Goal: Task Accomplishment & Management: Manage account settings

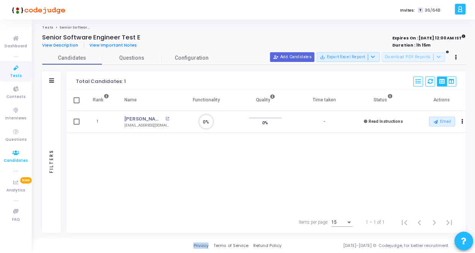
scroll to position [16, 19]
click at [21, 71] on icon at bounding box center [16, 67] width 16 height 9
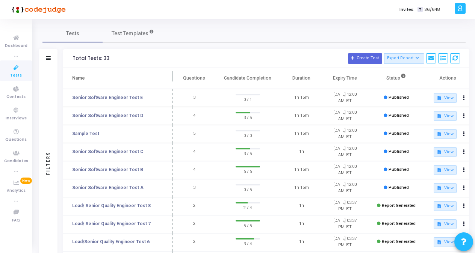
drag, startPoint x: 145, startPoint y: 74, endPoint x: 173, endPoint y: 72, distance: 27.9
click at [173, 72] on span at bounding box center [173, 78] width 8 height 21
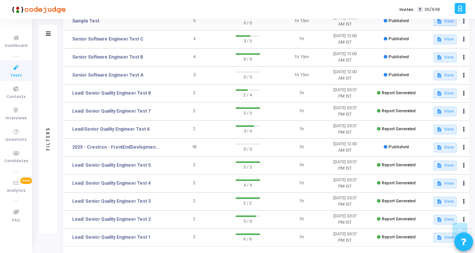
scroll to position [147, 0]
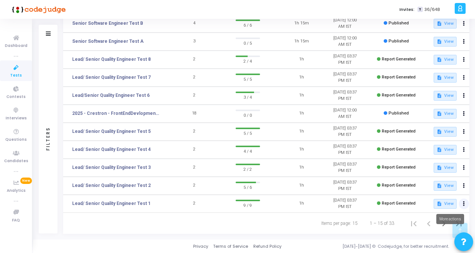
click at [463, 207] on button at bounding box center [464, 204] width 11 height 11
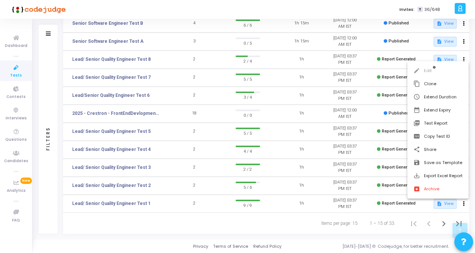
click at [128, 202] on div at bounding box center [237, 126] width 475 height 253
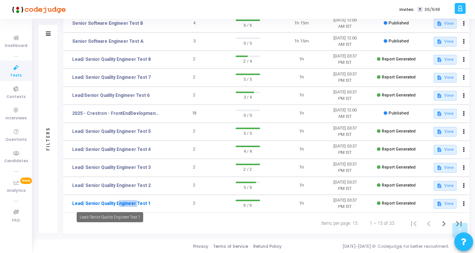
click at [129, 202] on link "Lead/ Senior Quality Engineer Test 1" at bounding box center [111, 203] width 79 height 7
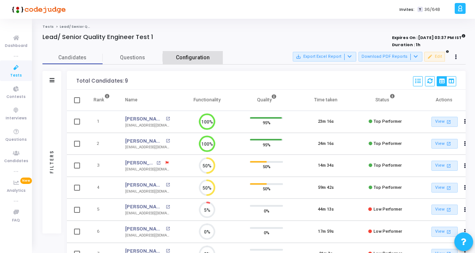
click at [196, 57] on span "Configuration" at bounding box center [193, 58] width 34 height 8
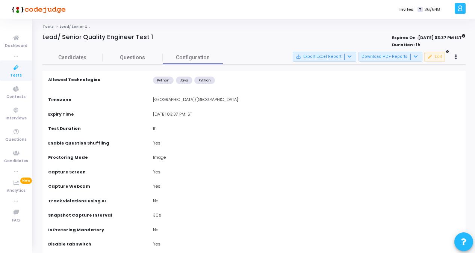
click at [177, 116] on div "[DATE] 03:37 PM IST" at bounding box center [306, 115] width 314 height 8
click at [205, 114] on div "[DATE] 03:37 PM IST" at bounding box center [306, 115] width 314 height 8
click at [154, 114] on div "[DATE] 03:37 PM IST" at bounding box center [306, 115] width 314 height 8
click at [156, 113] on div "[DATE] 03:37 PM IST" at bounding box center [306, 115] width 314 height 8
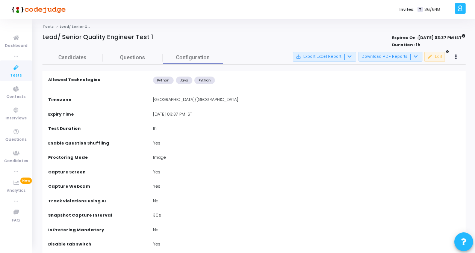
drag, startPoint x: 156, startPoint y: 113, endPoint x: 176, endPoint y: 111, distance: 19.7
click at [176, 111] on div "[DATE] 03:37 PM IST" at bounding box center [306, 115] width 314 height 8
click at [186, 112] on div "[DATE] 03:37 PM IST" at bounding box center [306, 115] width 314 height 8
click at [456, 56] on icon at bounding box center [456, 57] width 2 height 4
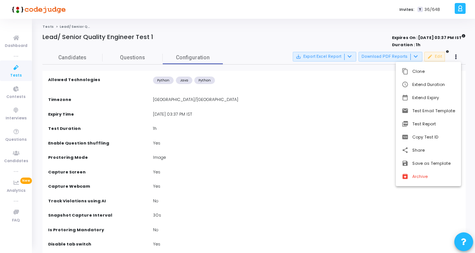
click at [346, 132] on div at bounding box center [237, 126] width 475 height 253
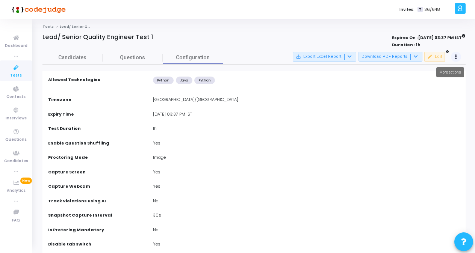
click at [453, 56] on button at bounding box center [456, 57] width 11 height 11
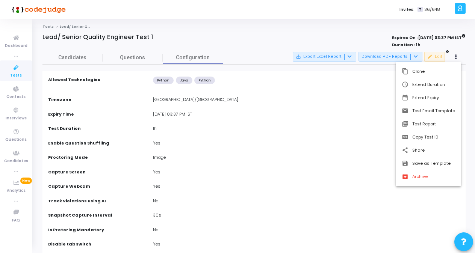
click at [380, 58] on div at bounding box center [237, 126] width 475 height 253
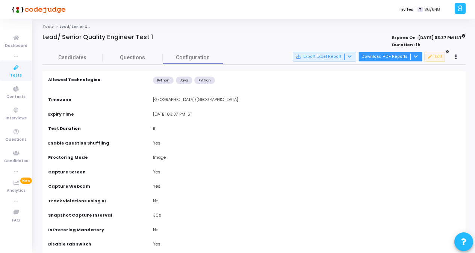
click at [418, 59] on div at bounding box center [414, 57] width 9 height 6
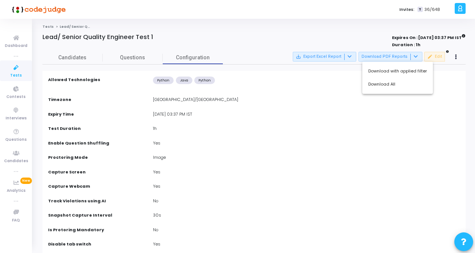
click at [363, 142] on div at bounding box center [237, 126] width 475 height 253
click at [172, 116] on div "[DATE] 03:37 PM IST" at bounding box center [306, 115] width 314 height 8
drag, startPoint x: 172, startPoint y: 116, endPoint x: 248, endPoint y: 115, distance: 75.9
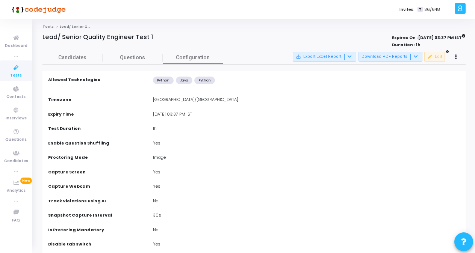
click at [248, 115] on div "[DATE] 03:37 PM IST" at bounding box center [306, 115] width 314 height 8
click at [458, 57] on button at bounding box center [456, 57] width 11 height 11
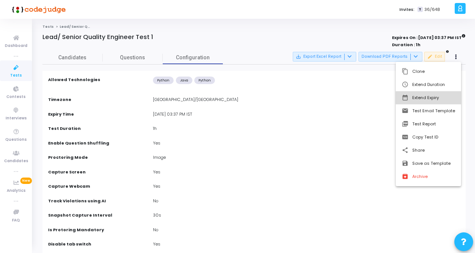
click at [427, 100] on button "date_range Extend Expiry" at bounding box center [428, 97] width 65 height 13
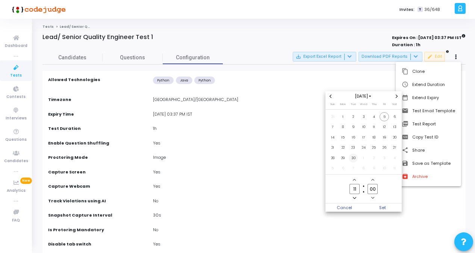
click at [354, 158] on span "30" at bounding box center [353, 158] width 9 height 9
click at [353, 197] on icon "Minus a hour" at bounding box center [354, 197] width 3 height 3
click at [358, 181] on owl-date-time-timer-box "10 Hour" at bounding box center [354, 189] width 18 height 24
click at [354, 181] on icon "Add a hour" at bounding box center [354, 179] width 3 height 3
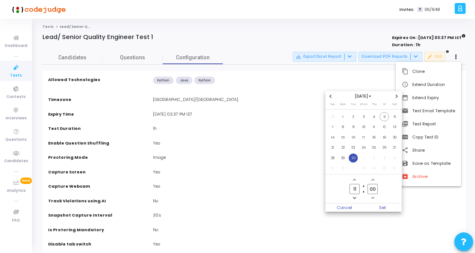
click at [354, 181] on icon "Add a hour" at bounding box center [354, 179] width 3 height 3
drag, startPoint x: 354, startPoint y: 181, endPoint x: 354, endPoint y: 195, distance: 14.7
click at [354, 195] on span "Minus a hour" at bounding box center [354, 198] width 6 height 6
click at [356, 180] on span "Add a hour" at bounding box center [354, 180] width 6 height 6
type input "12"
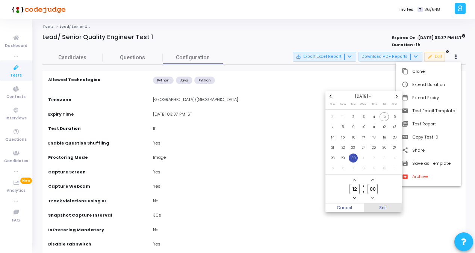
click at [381, 207] on span "Set" at bounding box center [383, 208] width 38 height 8
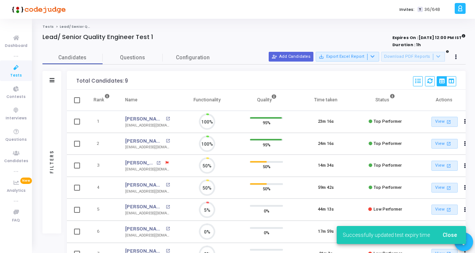
scroll to position [16, 19]
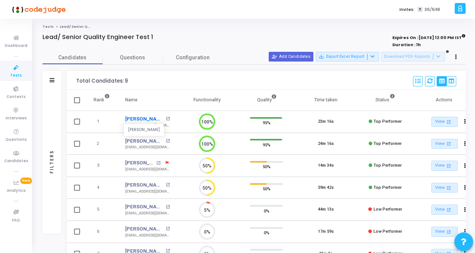
click at [151, 121] on link "[PERSON_NAME]" at bounding box center [144, 119] width 39 height 8
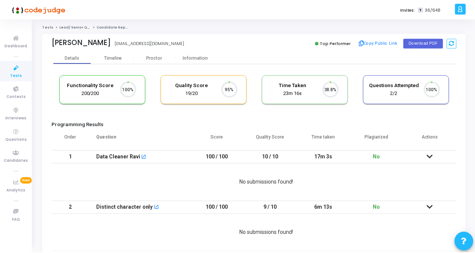
scroll to position [16, 19]
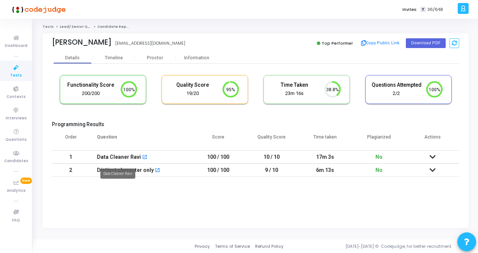
click at [112, 165] on mat-tooltip-component "Data Cleaner Ravi" at bounding box center [117, 173] width 45 height 21
click at [112, 161] on div "Data Cleaner Ravi" at bounding box center [119, 157] width 44 height 12
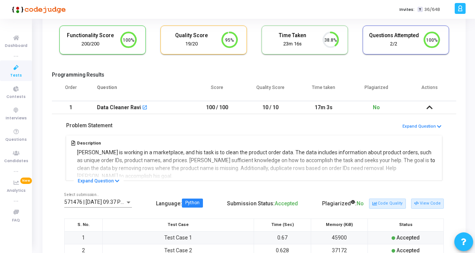
scroll to position [0, 0]
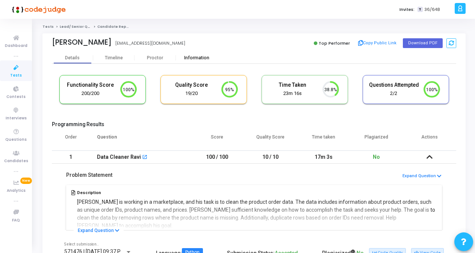
click at [200, 54] on div "Information" at bounding box center [196, 57] width 41 height 11
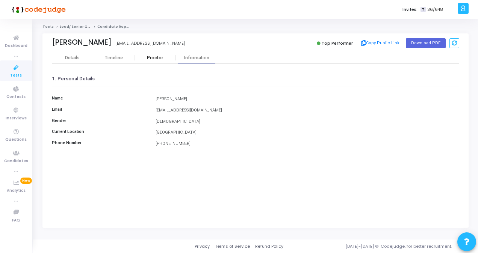
click at [150, 56] on div "Proctor" at bounding box center [154, 58] width 41 height 6
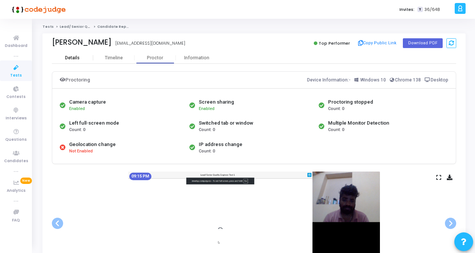
click at [82, 54] on div "Details" at bounding box center [72, 57] width 41 height 11
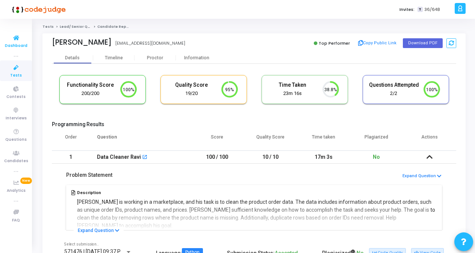
click at [16, 48] on span "Dashboard" at bounding box center [16, 46] width 23 height 6
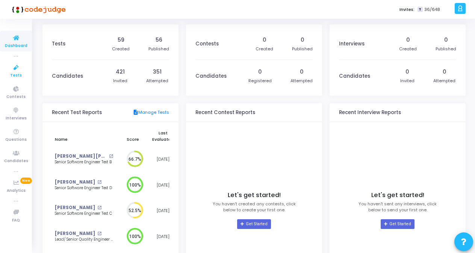
click at [8, 69] on icon at bounding box center [16, 67] width 16 height 9
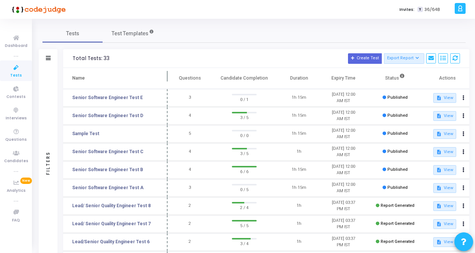
drag, startPoint x: 144, startPoint y: 74, endPoint x: 167, endPoint y: 76, distance: 22.9
click at [167, 76] on span at bounding box center [168, 78] width 8 height 21
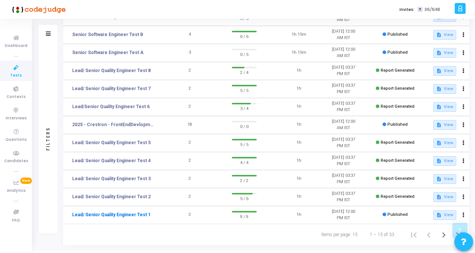
scroll to position [147, 0]
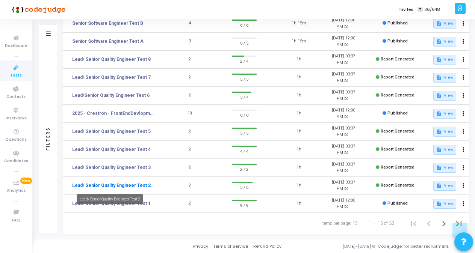
click at [131, 182] on td "Lead/ Senior Quality Engineer Test 2" at bounding box center [115, 186] width 104 height 18
drag, startPoint x: 131, startPoint y: 182, endPoint x: 101, endPoint y: 186, distance: 31.1
click at [101, 186] on link "Lead/ Senior Quality Engineer Test 2" at bounding box center [111, 185] width 79 height 7
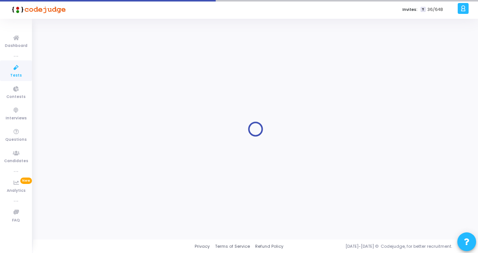
click at [101, 186] on div at bounding box center [255, 129] width 426 height 210
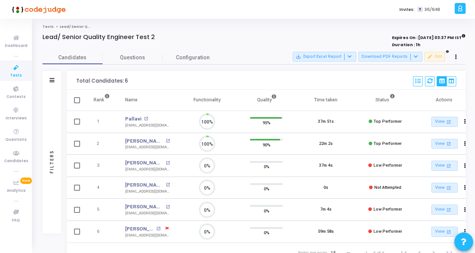
scroll to position [16, 19]
click at [454, 59] on button at bounding box center [456, 57] width 11 height 11
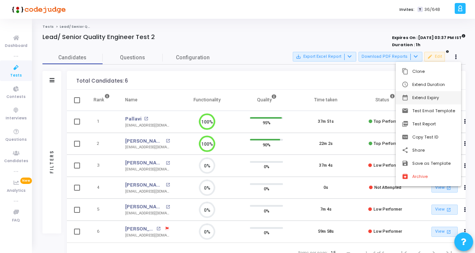
click at [430, 99] on button "date_range Extend Expiry" at bounding box center [428, 97] width 65 height 13
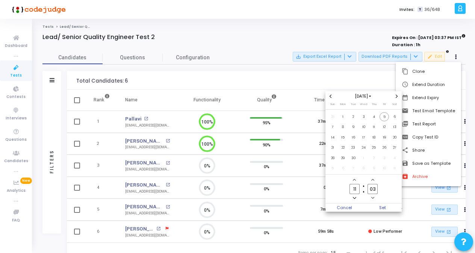
click at [388, 187] on owl-date-time-timer "11 Hour 03 Minute" at bounding box center [363, 189] width 77 height 29
click at [357, 159] on span "30" at bounding box center [353, 158] width 9 height 9
click at [378, 210] on span "Set" at bounding box center [383, 208] width 38 height 8
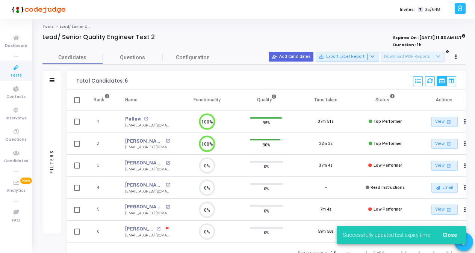
click at [22, 70] on icon at bounding box center [16, 67] width 16 height 9
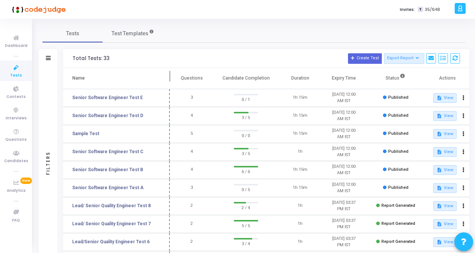
drag, startPoint x: 143, startPoint y: 75, endPoint x: 171, endPoint y: 77, distance: 27.9
click at [170, 77] on span at bounding box center [170, 78] width 8 height 21
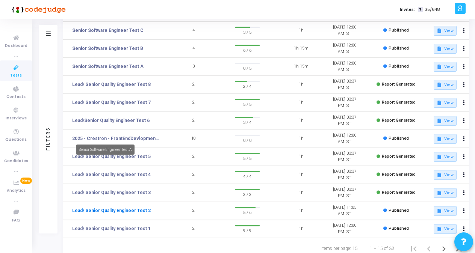
scroll to position [147, 0]
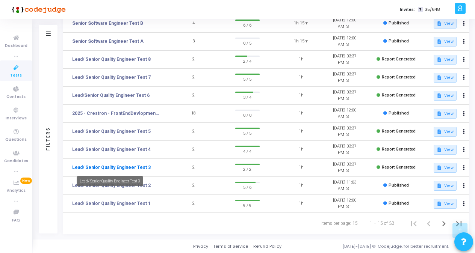
click at [139, 166] on link "Lead/ Senior Quality Engineer Test 3" at bounding box center [111, 167] width 79 height 7
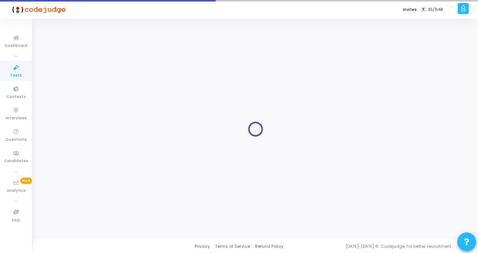
click at [139, 166] on div at bounding box center [255, 129] width 426 height 210
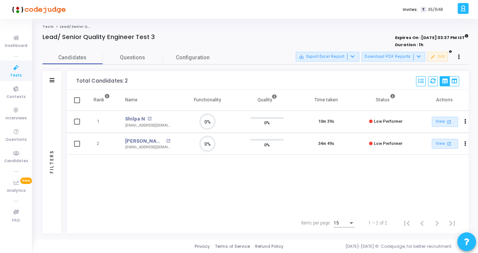
scroll to position [3, 3]
click at [459, 59] on icon at bounding box center [459, 57] width 2 height 4
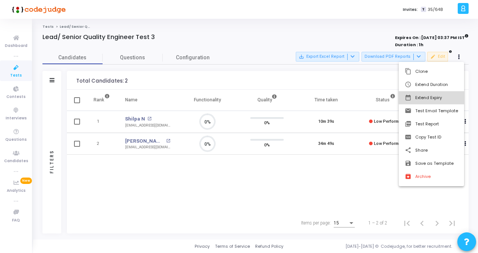
click at [428, 99] on button "date_range Extend Expiry" at bounding box center [431, 97] width 65 height 13
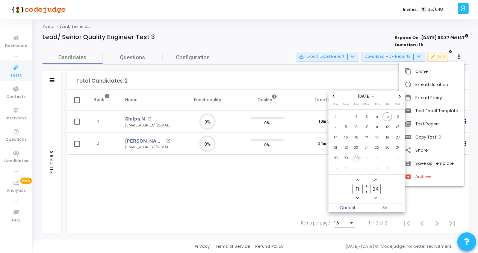
click at [359, 157] on span "30" at bounding box center [356, 158] width 9 height 9
click at [392, 208] on span "Set" at bounding box center [386, 208] width 38 height 8
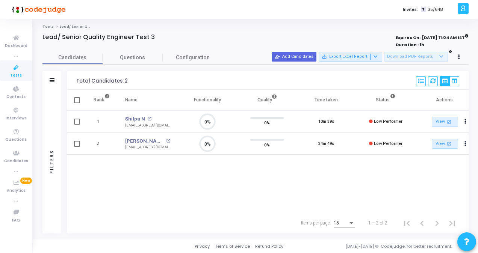
click at [23, 69] on icon at bounding box center [16, 67] width 16 height 9
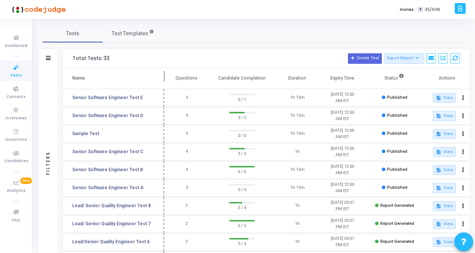
drag, startPoint x: 144, startPoint y: 73, endPoint x: 164, endPoint y: 75, distance: 19.6
click at [164, 75] on span at bounding box center [164, 78] width 8 height 21
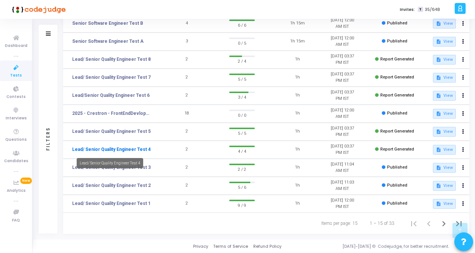
click at [133, 149] on link "Lead/ Senior Quality Engineer Test 4" at bounding box center [111, 149] width 79 height 7
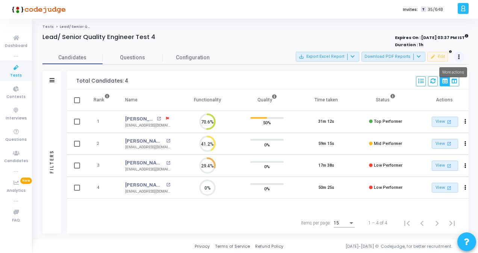
click at [461, 57] on button at bounding box center [459, 57] width 11 height 11
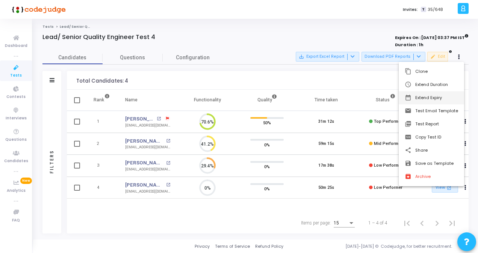
click at [422, 101] on button "date_range Extend Expiry" at bounding box center [431, 97] width 65 height 13
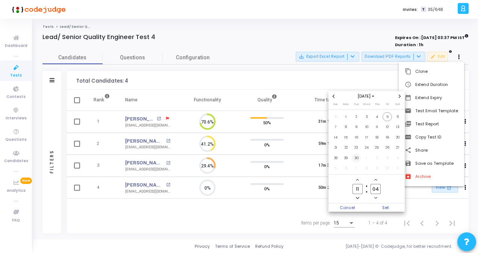
click at [357, 159] on span "30" at bounding box center [356, 158] width 9 height 9
click at [384, 212] on div at bounding box center [239, 126] width 478 height 253
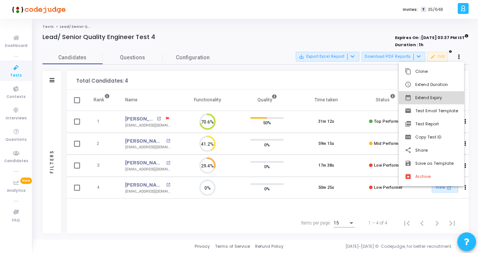
click at [427, 95] on button "date_range Extend Expiry" at bounding box center [431, 97] width 65 height 13
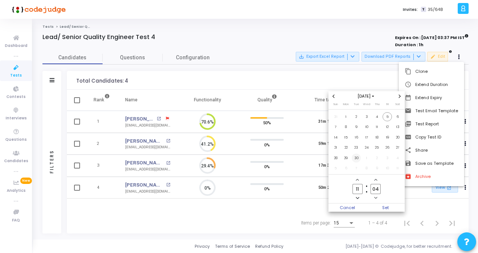
click at [353, 155] on span "30" at bounding box center [356, 158] width 9 height 9
click at [382, 206] on span "Set" at bounding box center [386, 208] width 38 height 8
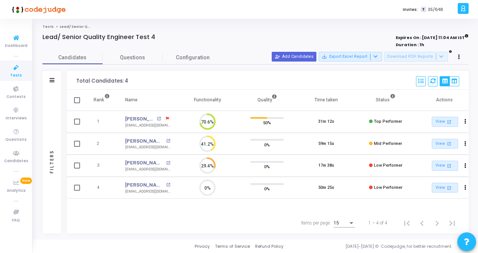
click at [15, 74] on span "Tests" at bounding box center [16, 75] width 12 height 6
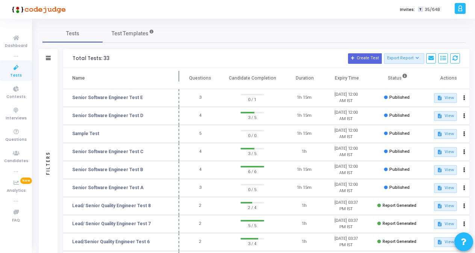
drag, startPoint x: 146, startPoint y: 73, endPoint x: 180, endPoint y: 74, distance: 34.6
click at [180, 74] on span at bounding box center [179, 78] width 8 height 21
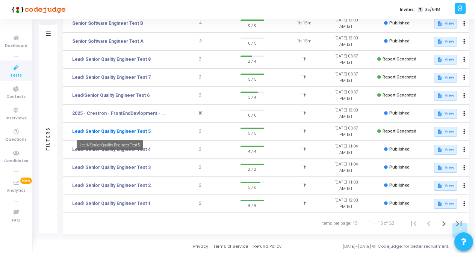
click at [136, 130] on link "Lead/ Senior Quality Engineer Test 5" at bounding box center [111, 131] width 79 height 7
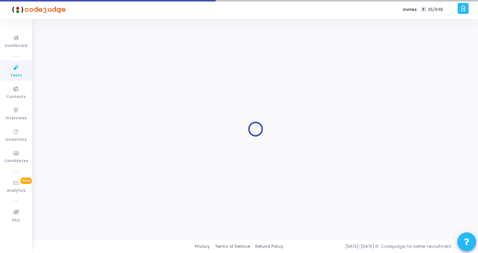
click at [136, 130] on div at bounding box center [255, 129] width 426 height 210
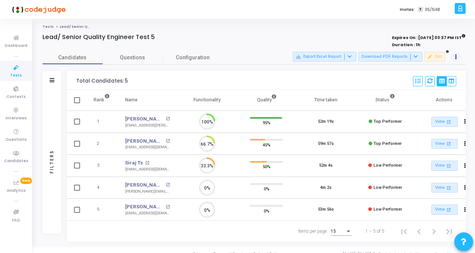
scroll to position [3, 3]
click at [455, 58] on button at bounding box center [456, 57] width 11 height 11
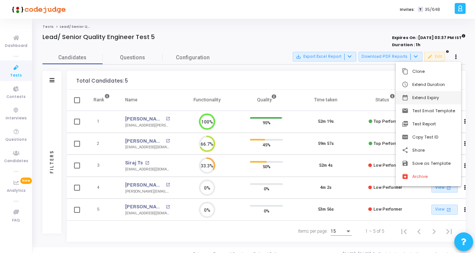
click at [428, 99] on button "date_range Extend Expiry" at bounding box center [428, 97] width 65 height 13
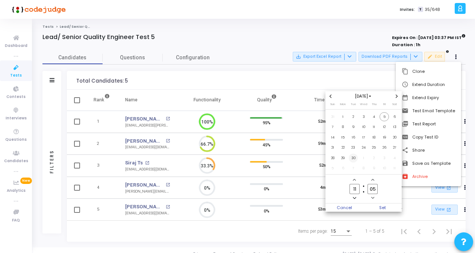
click at [352, 158] on span "30" at bounding box center [353, 158] width 9 height 9
click at [380, 207] on span "Set" at bounding box center [383, 208] width 38 height 8
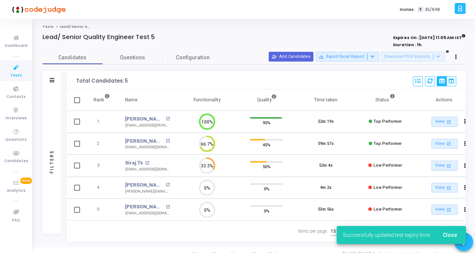
click at [12, 73] on span "Tests" at bounding box center [16, 75] width 12 height 6
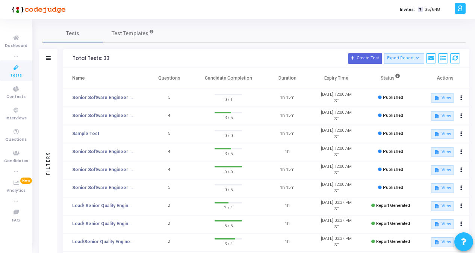
click at [126, 65] on div "Total Tests: 33 Create Test Export Report Id Name Job Role Questions Candidate …" at bounding box center [266, 58] width 406 height 19
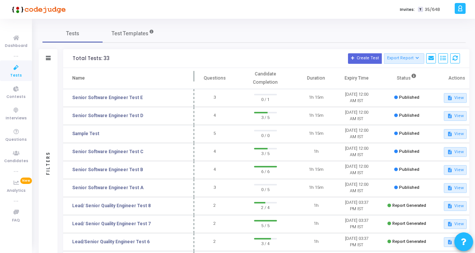
drag, startPoint x: 144, startPoint y: 74, endPoint x: 194, endPoint y: 75, distance: 49.6
click at [194, 75] on span at bounding box center [194, 78] width 8 height 21
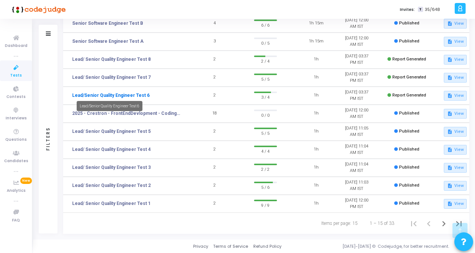
click at [136, 95] on link "Lead/Senior Quality Engineer Test 6" at bounding box center [110, 95] width 77 height 7
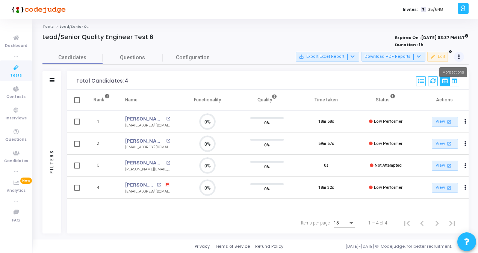
click at [458, 60] on button at bounding box center [459, 57] width 11 height 11
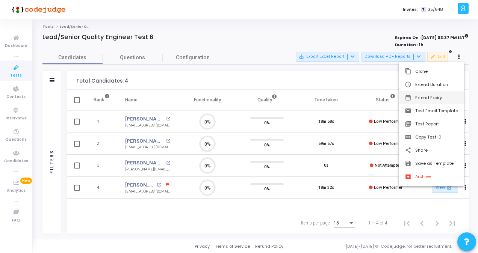
click at [427, 95] on button "date_range Extend Expiry" at bounding box center [431, 97] width 65 height 13
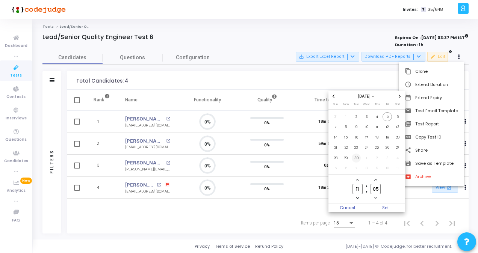
click at [357, 156] on span "30" at bounding box center [356, 158] width 9 height 9
click at [382, 209] on span "Set" at bounding box center [386, 208] width 38 height 8
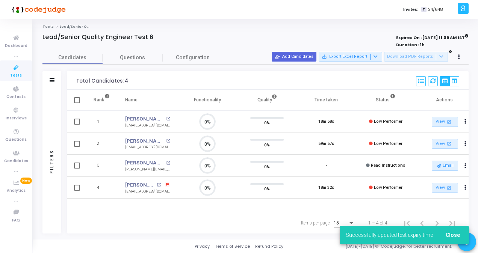
click at [23, 74] on link "Tests" at bounding box center [16, 70] width 32 height 21
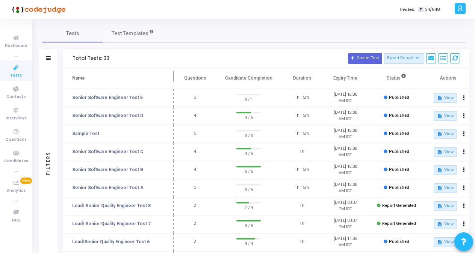
drag, startPoint x: 144, startPoint y: 77, endPoint x: 173, endPoint y: 77, distance: 28.9
click at [173, 77] on span at bounding box center [174, 78] width 8 height 21
click at [145, 225] on mat-tooltip-component "Lead/ Senior Quality Engineer Test 8" at bounding box center [109, 219] width 77 height 21
drag, startPoint x: 145, startPoint y: 225, endPoint x: 112, endPoint y: 225, distance: 33.8
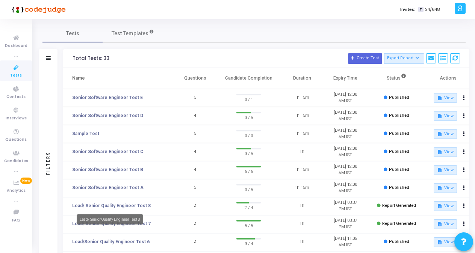
click at [112, 225] on mat-tooltip-component "Lead/ Senior Quality Engineer Test 8" at bounding box center [109, 219] width 77 height 21
click at [180, 207] on td "2" at bounding box center [195, 206] width 43 height 18
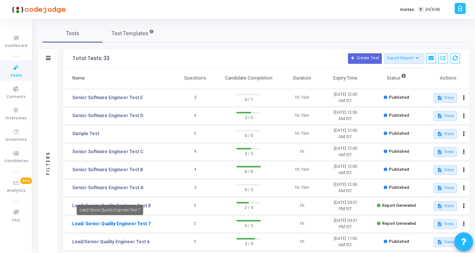
click at [114, 223] on link "Lead/ Senior Quality Engineer Test 7" at bounding box center [111, 224] width 79 height 7
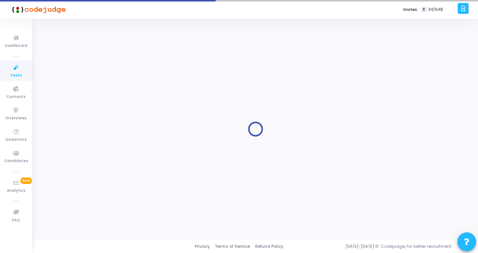
click at [114, 223] on div at bounding box center [255, 129] width 426 height 210
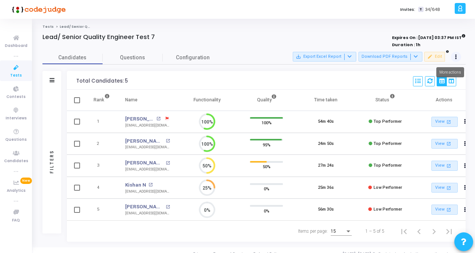
click at [457, 60] on button at bounding box center [456, 57] width 11 height 11
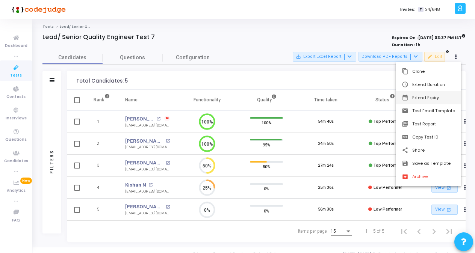
click at [421, 98] on button "date_range Extend Expiry" at bounding box center [428, 97] width 65 height 13
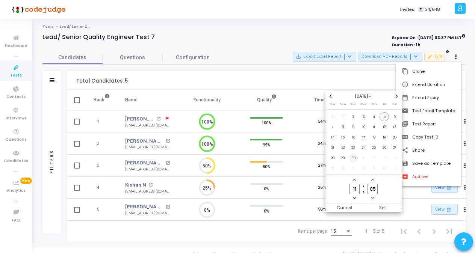
click at [352, 160] on span "30" at bounding box center [353, 158] width 9 height 9
click at [377, 210] on span "Set" at bounding box center [383, 208] width 38 height 8
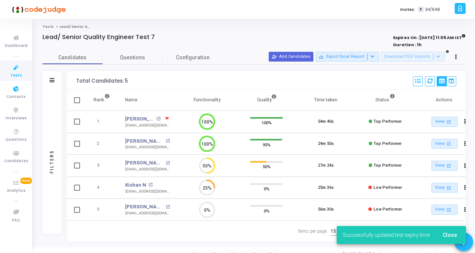
click at [12, 68] on icon at bounding box center [16, 67] width 16 height 9
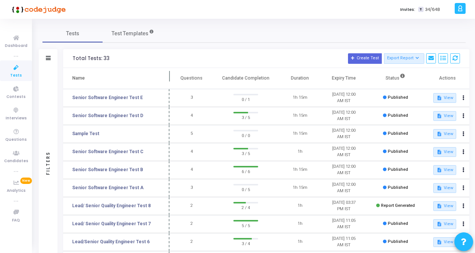
drag, startPoint x: 144, startPoint y: 76, endPoint x: 169, endPoint y: 74, distance: 24.8
click at [169, 74] on span at bounding box center [170, 78] width 8 height 21
click at [134, 204] on link "Lead/ Senior Quality Engineer Test 8" at bounding box center [111, 205] width 79 height 7
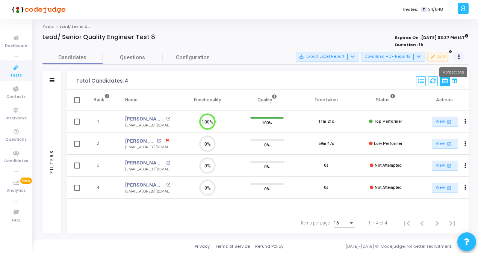
click at [457, 57] on button at bounding box center [459, 57] width 11 height 11
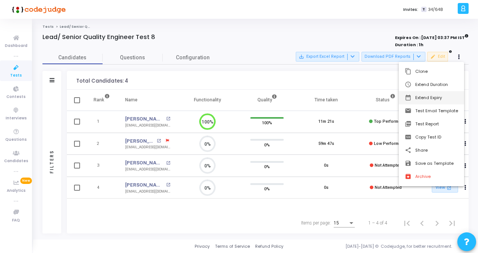
click at [426, 96] on button "date_range Extend Expiry" at bounding box center [431, 97] width 65 height 13
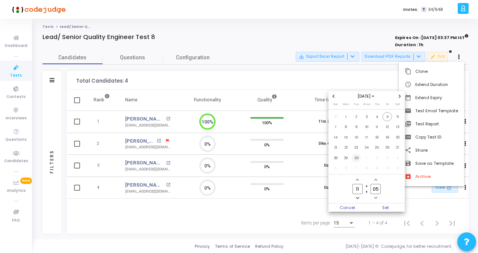
click at [357, 157] on span "30" at bounding box center [356, 158] width 9 height 9
click at [380, 205] on span "Set" at bounding box center [386, 208] width 38 height 8
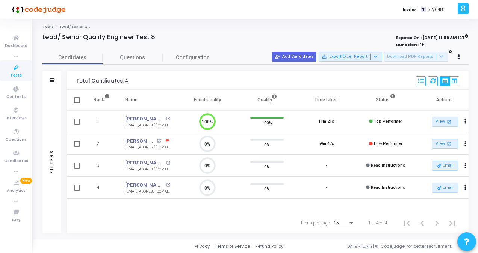
click at [17, 72] on span "Tests" at bounding box center [16, 75] width 12 height 6
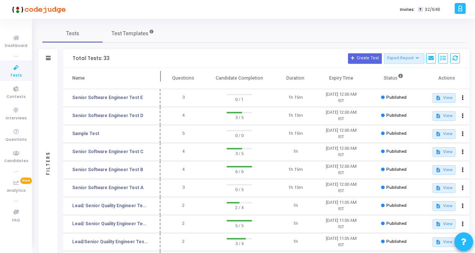
drag, startPoint x: 141, startPoint y: 74, endPoint x: 158, endPoint y: 74, distance: 16.5
click at [158, 74] on span at bounding box center [161, 78] width 8 height 21
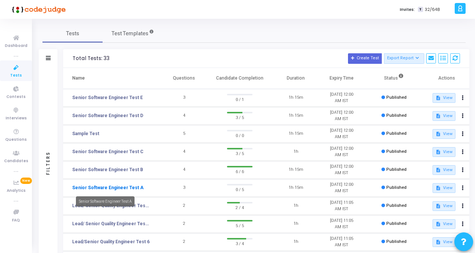
click at [119, 186] on link "Senior Software Engineer Test A" at bounding box center [107, 187] width 71 height 7
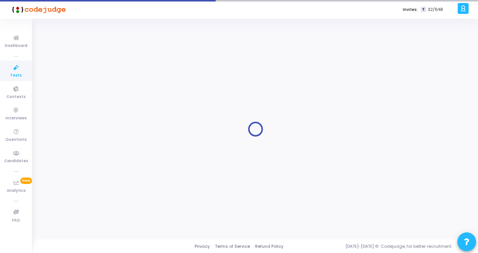
click at [119, 186] on div at bounding box center [255, 129] width 426 height 210
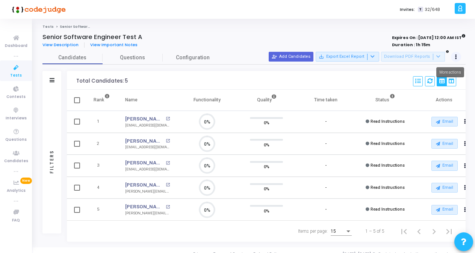
click at [459, 53] on button at bounding box center [456, 57] width 11 height 11
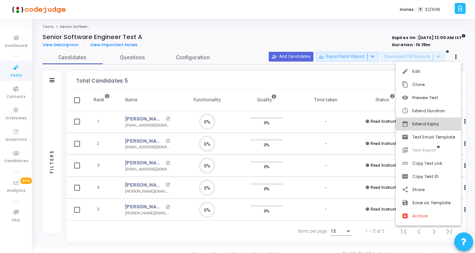
click at [422, 123] on button "date_range Extend Expiry" at bounding box center [428, 124] width 65 height 13
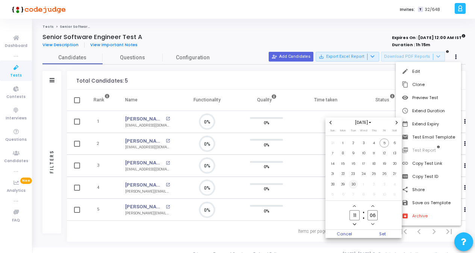
click at [349, 187] on span "30" at bounding box center [353, 184] width 9 height 9
click at [376, 233] on span "Set" at bounding box center [383, 234] width 38 height 8
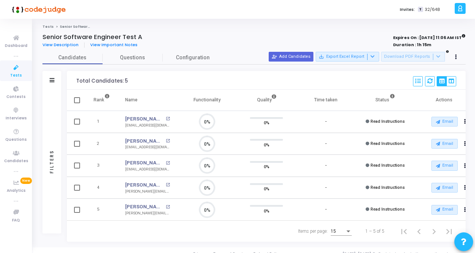
click at [16, 73] on span "Tests" at bounding box center [16, 75] width 12 height 6
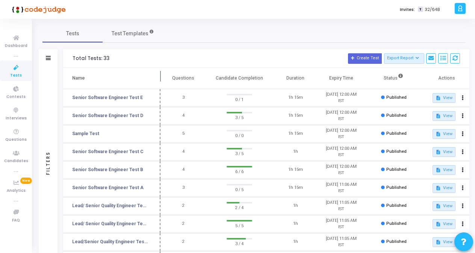
drag, startPoint x: 145, startPoint y: 74, endPoint x: 160, endPoint y: 74, distance: 15.8
click at [160, 74] on span at bounding box center [161, 78] width 8 height 21
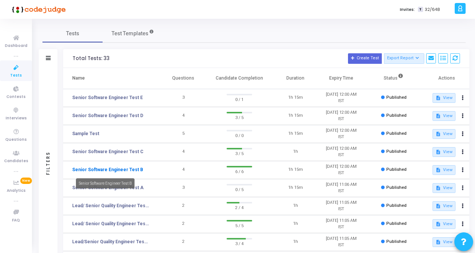
click at [115, 170] on link "Senior Software Engineer Test B" at bounding box center [107, 169] width 71 height 7
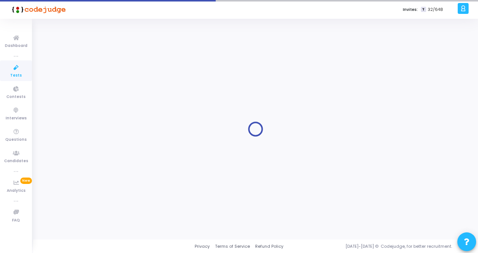
click at [115, 170] on div at bounding box center [255, 129] width 426 height 210
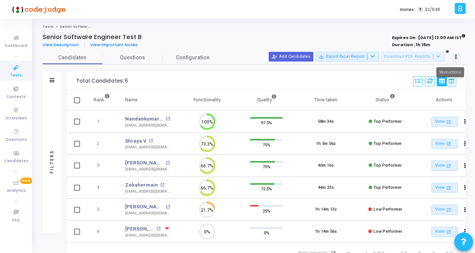
click at [455, 56] on icon at bounding box center [456, 57] width 2 height 4
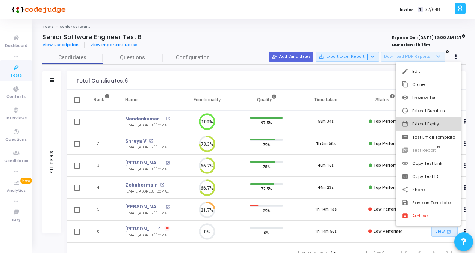
click at [416, 121] on button "date_range Extend Expiry" at bounding box center [428, 124] width 65 height 13
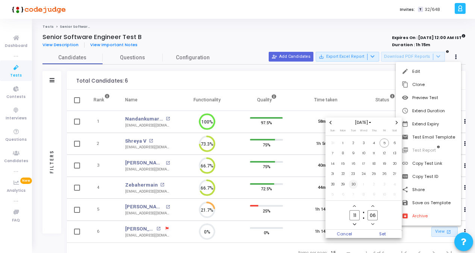
click at [353, 185] on span "30" at bounding box center [353, 184] width 9 height 9
click at [381, 234] on span "Set" at bounding box center [383, 234] width 38 height 8
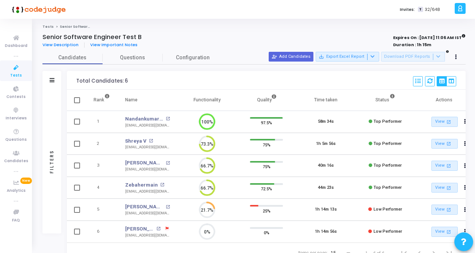
click at [7, 72] on link "Tests" at bounding box center [16, 70] width 32 height 21
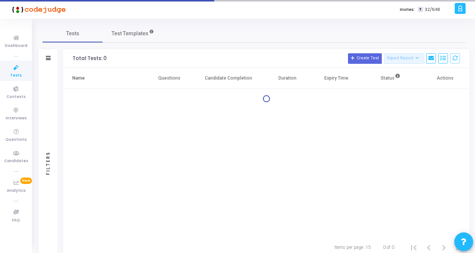
click at [7, 72] on link "Tests" at bounding box center [16, 70] width 32 height 21
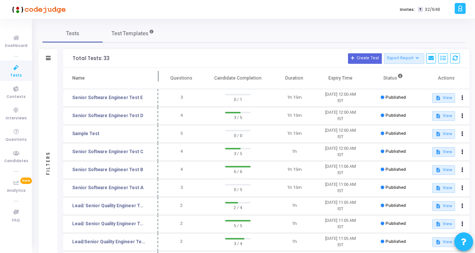
drag, startPoint x: 145, startPoint y: 74, endPoint x: 159, endPoint y: 75, distance: 13.5
click at [159, 75] on span at bounding box center [158, 78] width 8 height 21
click at [127, 150] on link "Senior Software Engineer Test C" at bounding box center [107, 151] width 71 height 7
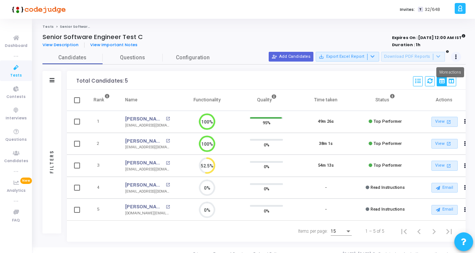
click at [457, 58] on button at bounding box center [456, 57] width 11 height 11
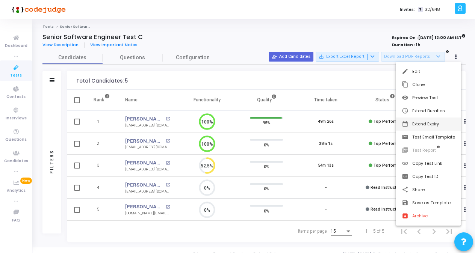
click at [417, 125] on button "date_range Extend Expiry" at bounding box center [428, 124] width 65 height 13
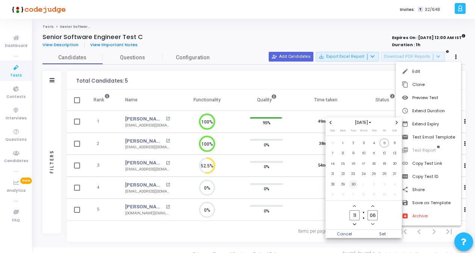
click at [350, 184] on span "30" at bounding box center [353, 184] width 9 height 9
click at [382, 234] on span "Set" at bounding box center [383, 234] width 38 height 8
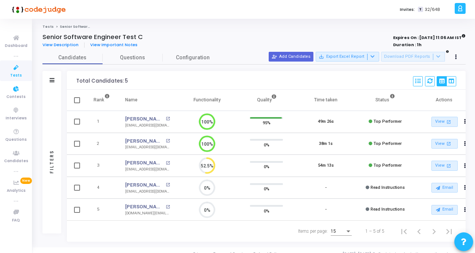
click at [17, 71] on icon at bounding box center [16, 67] width 16 height 9
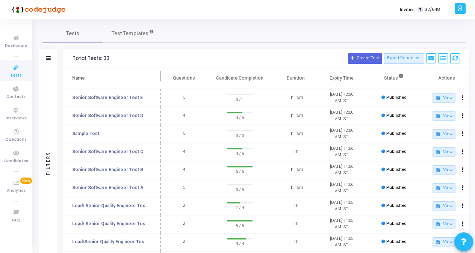
drag, startPoint x: 147, startPoint y: 75, endPoint x: 163, endPoint y: 77, distance: 16.7
click at [163, 77] on span at bounding box center [161, 78] width 8 height 21
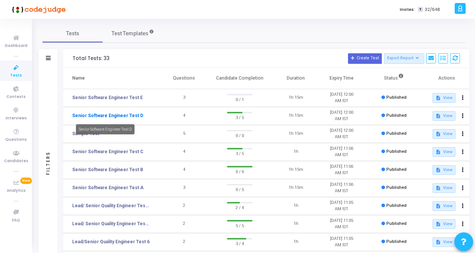
click at [128, 114] on link "Senior Software Engineer Test D" at bounding box center [107, 115] width 71 height 7
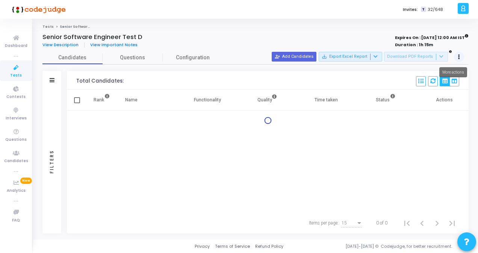
click at [457, 56] on button at bounding box center [459, 57] width 11 height 11
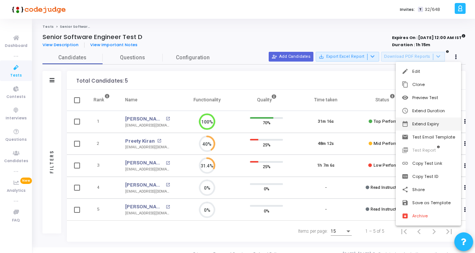
click at [415, 122] on button "date_range Extend Expiry" at bounding box center [428, 124] width 65 height 13
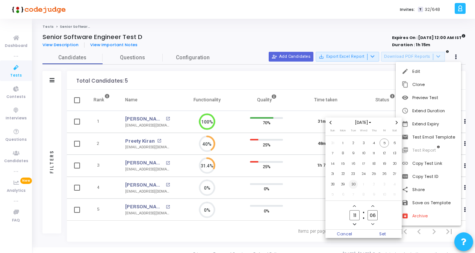
click at [356, 185] on span "30" at bounding box center [353, 184] width 9 height 9
click at [378, 233] on span "Set" at bounding box center [383, 234] width 38 height 8
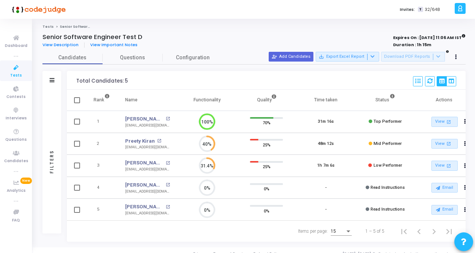
click at [19, 70] on icon at bounding box center [16, 67] width 16 height 9
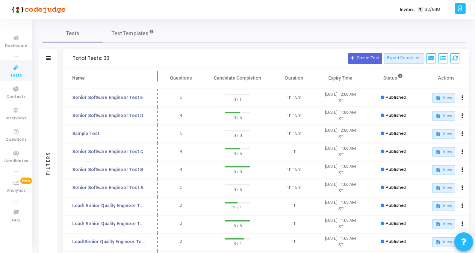
drag, startPoint x: 145, startPoint y: 72, endPoint x: 158, endPoint y: 73, distance: 13.2
click at [158, 73] on span at bounding box center [158, 78] width 8 height 21
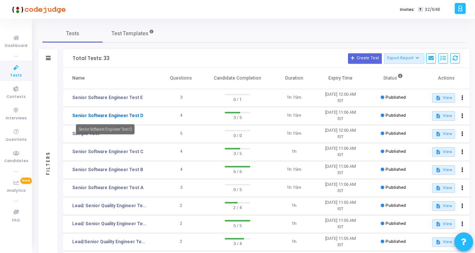
click at [131, 116] on link "Senior Software Engineer Test D" at bounding box center [107, 115] width 71 height 7
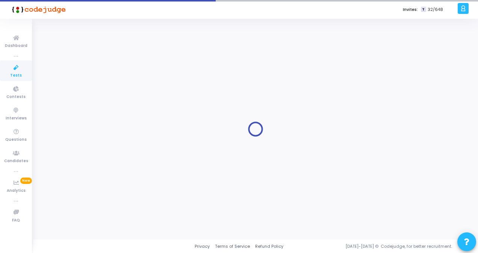
click at [131, 116] on div at bounding box center [255, 129] width 426 height 210
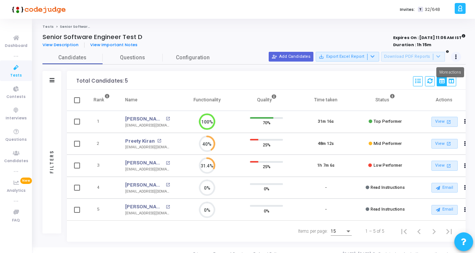
click at [457, 56] on button at bounding box center [456, 57] width 11 height 11
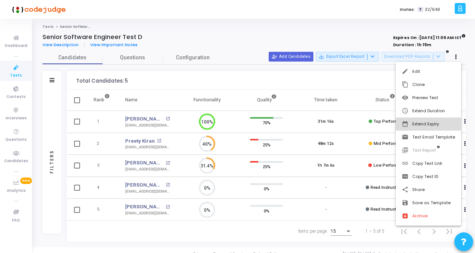
click at [418, 126] on button "date_range Extend Expiry" at bounding box center [428, 124] width 65 height 13
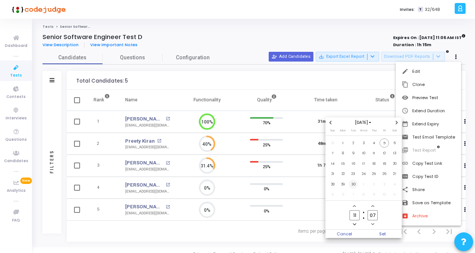
click at [350, 183] on span "30" at bounding box center [353, 184] width 9 height 9
click at [376, 233] on span "Set" at bounding box center [383, 234] width 38 height 8
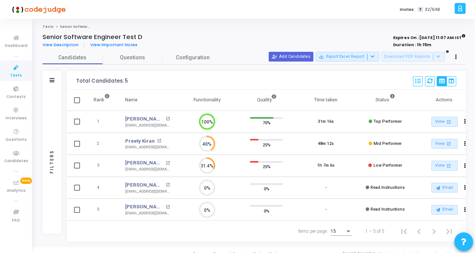
click at [15, 73] on span "Tests" at bounding box center [16, 75] width 12 height 6
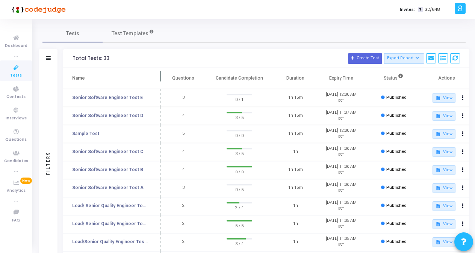
drag, startPoint x: 146, startPoint y: 74, endPoint x: 163, endPoint y: 74, distance: 17.3
click at [163, 74] on span at bounding box center [161, 78] width 8 height 21
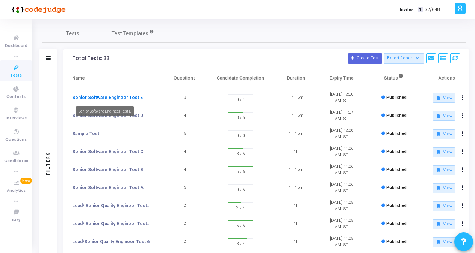
click at [134, 95] on link "Senior Software Engineer Test E" at bounding box center [107, 97] width 71 height 7
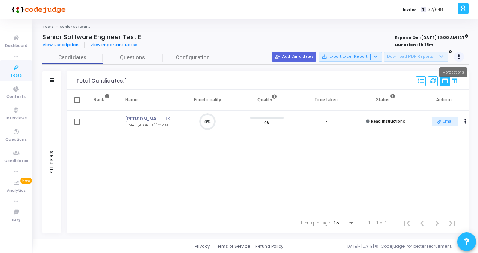
click at [458, 55] on icon at bounding box center [459, 57] width 2 height 4
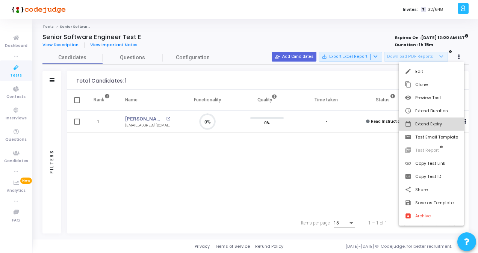
click at [428, 125] on button "date_range Extend Expiry" at bounding box center [431, 124] width 65 height 13
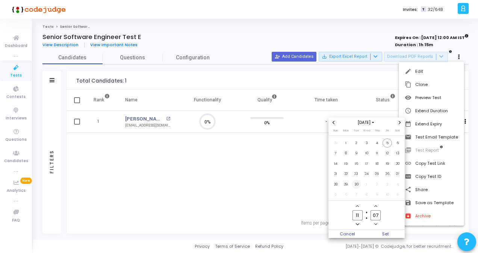
click at [357, 184] on span "30" at bounding box center [356, 184] width 9 height 9
click at [390, 234] on span "Set" at bounding box center [386, 234] width 38 height 8
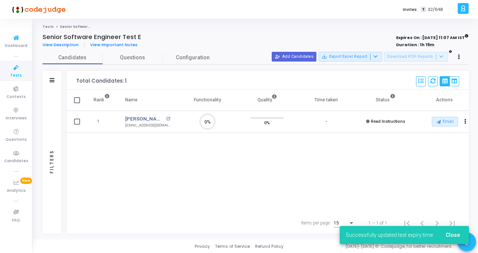
click at [12, 74] on span "Tests" at bounding box center [16, 75] width 12 height 6
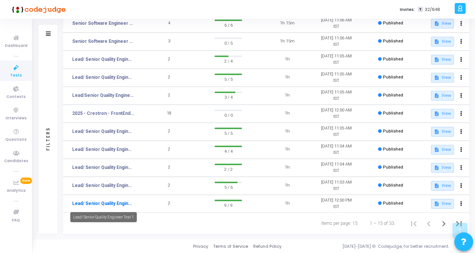
click at [100, 205] on link "Lead/ Senior Quality Engineer Test 1" at bounding box center [103, 203] width 62 height 7
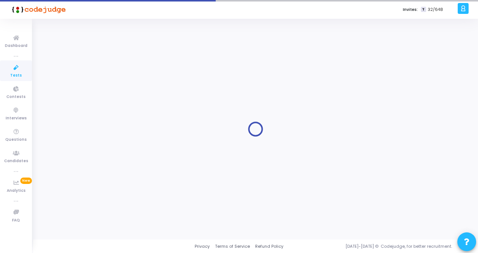
click at [101, 205] on div at bounding box center [255, 129] width 426 height 210
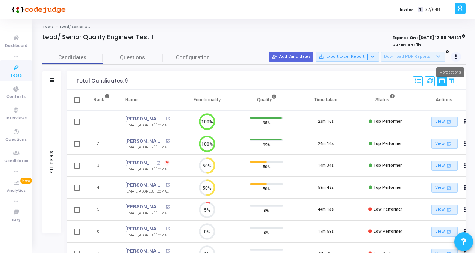
click at [457, 59] on button at bounding box center [456, 57] width 11 height 11
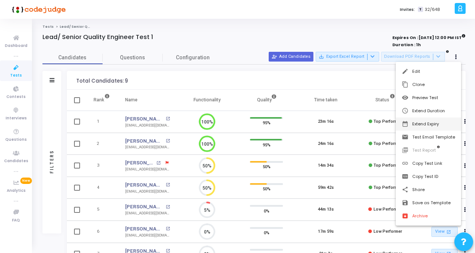
click at [423, 120] on button "date_range Extend Expiry" at bounding box center [428, 124] width 65 height 13
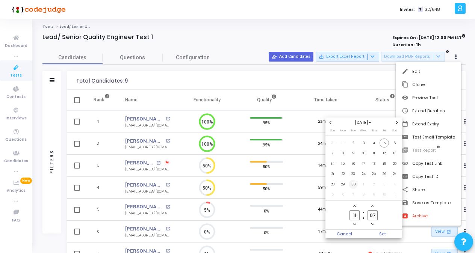
click at [350, 188] on span "30" at bounding box center [353, 184] width 9 height 9
click at [353, 185] on span "30" at bounding box center [353, 184] width 9 height 9
drag, startPoint x: 353, startPoint y: 185, endPoint x: 395, endPoint y: 163, distance: 47.2
click at [395, 163] on span "20" at bounding box center [394, 163] width 9 height 9
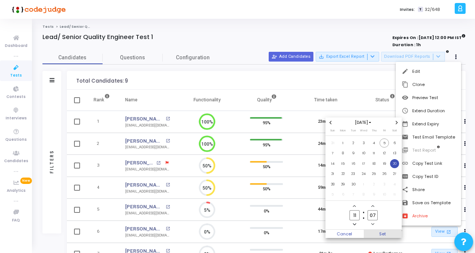
click at [385, 233] on span "Set" at bounding box center [383, 234] width 38 height 8
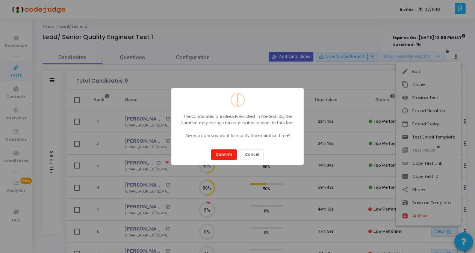
click at [227, 155] on button "Confirm" at bounding box center [224, 155] width 26 height 10
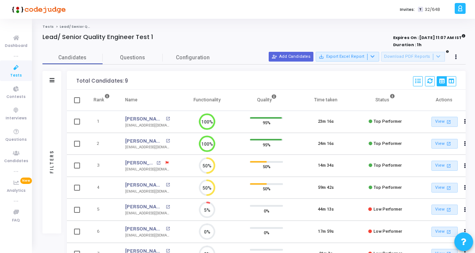
click at [24, 71] on link "Tests" at bounding box center [16, 70] width 32 height 21
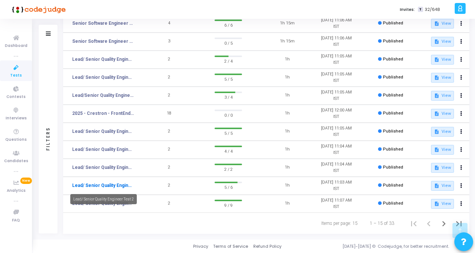
click at [106, 187] on link "Lead/ Senior Quality Engineer Test 2" at bounding box center [103, 185] width 62 height 7
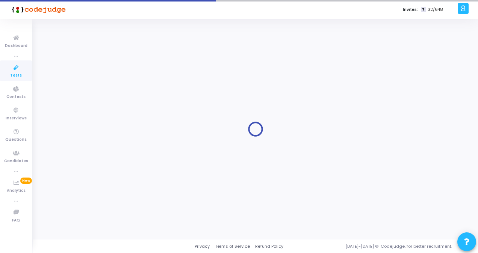
click at [106, 187] on div at bounding box center [255, 129] width 426 height 210
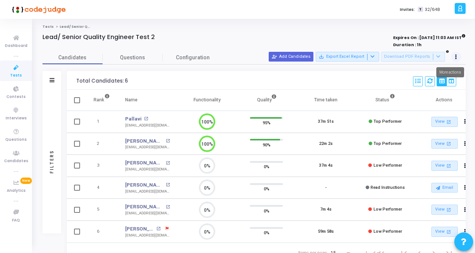
click at [456, 55] on icon at bounding box center [456, 57] width 2 height 4
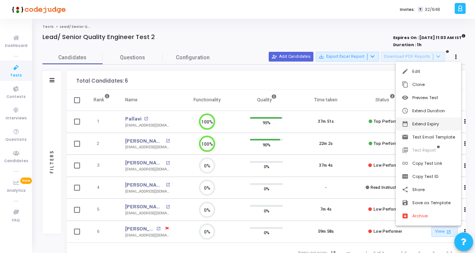
click at [432, 124] on button "date_range Extend Expiry" at bounding box center [428, 124] width 65 height 13
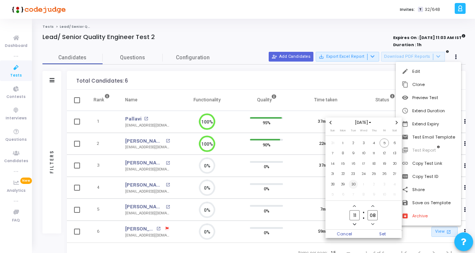
click at [354, 181] on span "30" at bounding box center [353, 184] width 9 height 9
click at [383, 233] on span "Set" at bounding box center [383, 234] width 38 height 8
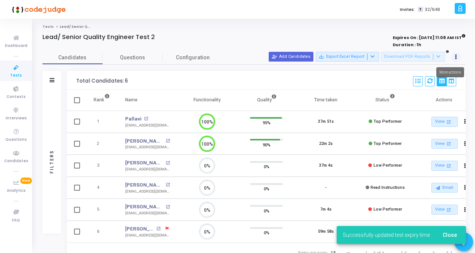
click at [456, 55] on icon at bounding box center [456, 57] width 2 height 4
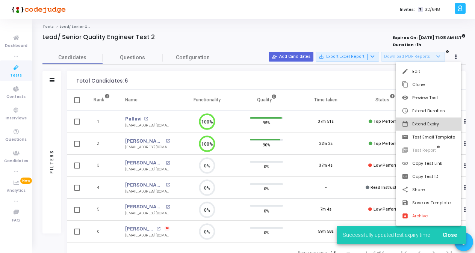
click at [434, 123] on button "date_range Extend Expiry" at bounding box center [428, 124] width 65 height 13
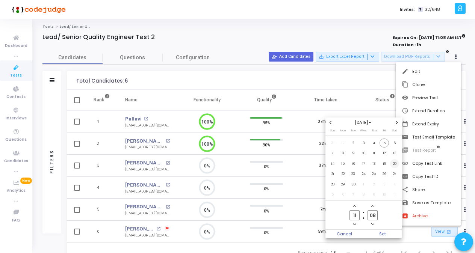
click at [393, 162] on span "20" at bounding box center [394, 163] width 9 height 9
click at [381, 232] on span "Set" at bounding box center [383, 234] width 38 height 8
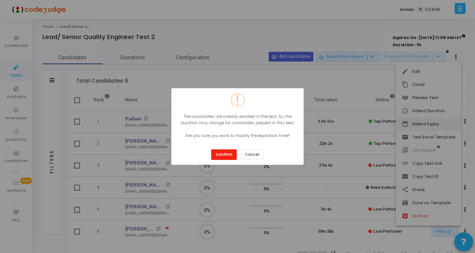
click at [216, 153] on button "Confirm" at bounding box center [224, 155] width 26 height 10
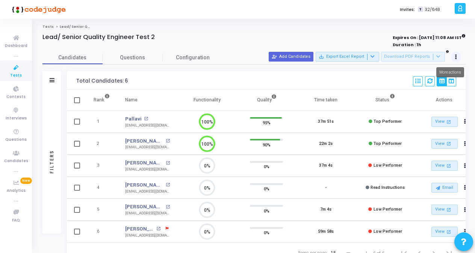
click at [457, 56] on button at bounding box center [456, 57] width 11 height 11
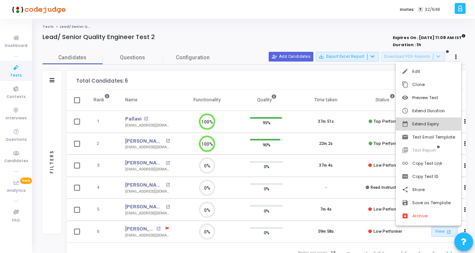
click at [425, 125] on button "date_range Extend Expiry" at bounding box center [428, 124] width 65 height 13
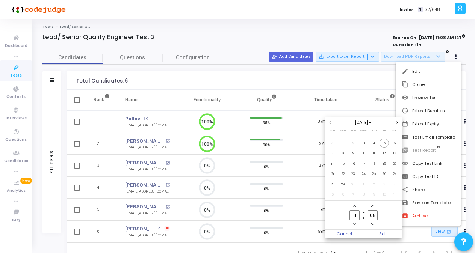
click at [319, 37] on div at bounding box center [237, 126] width 475 height 253
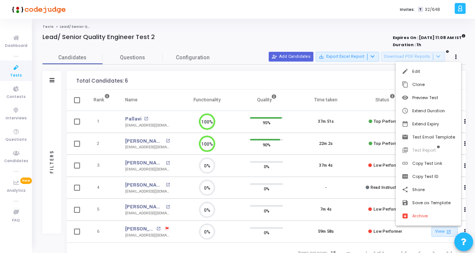
click at [406, 20] on div at bounding box center [237, 126] width 475 height 253
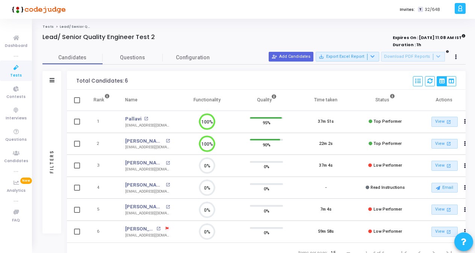
click at [461, 243] on icon at bounding box center [463, 241] width 5 height 5
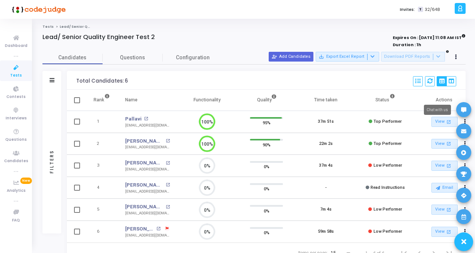
click at [464, 111] on icon at bounding box center [463, 109] width 5 height 5
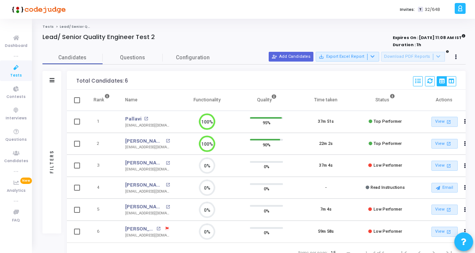
click at [206, 42] on div at bounding box center [169, 45] width 254 height 8
